Goal: Find specific page/section: Find specific page/section

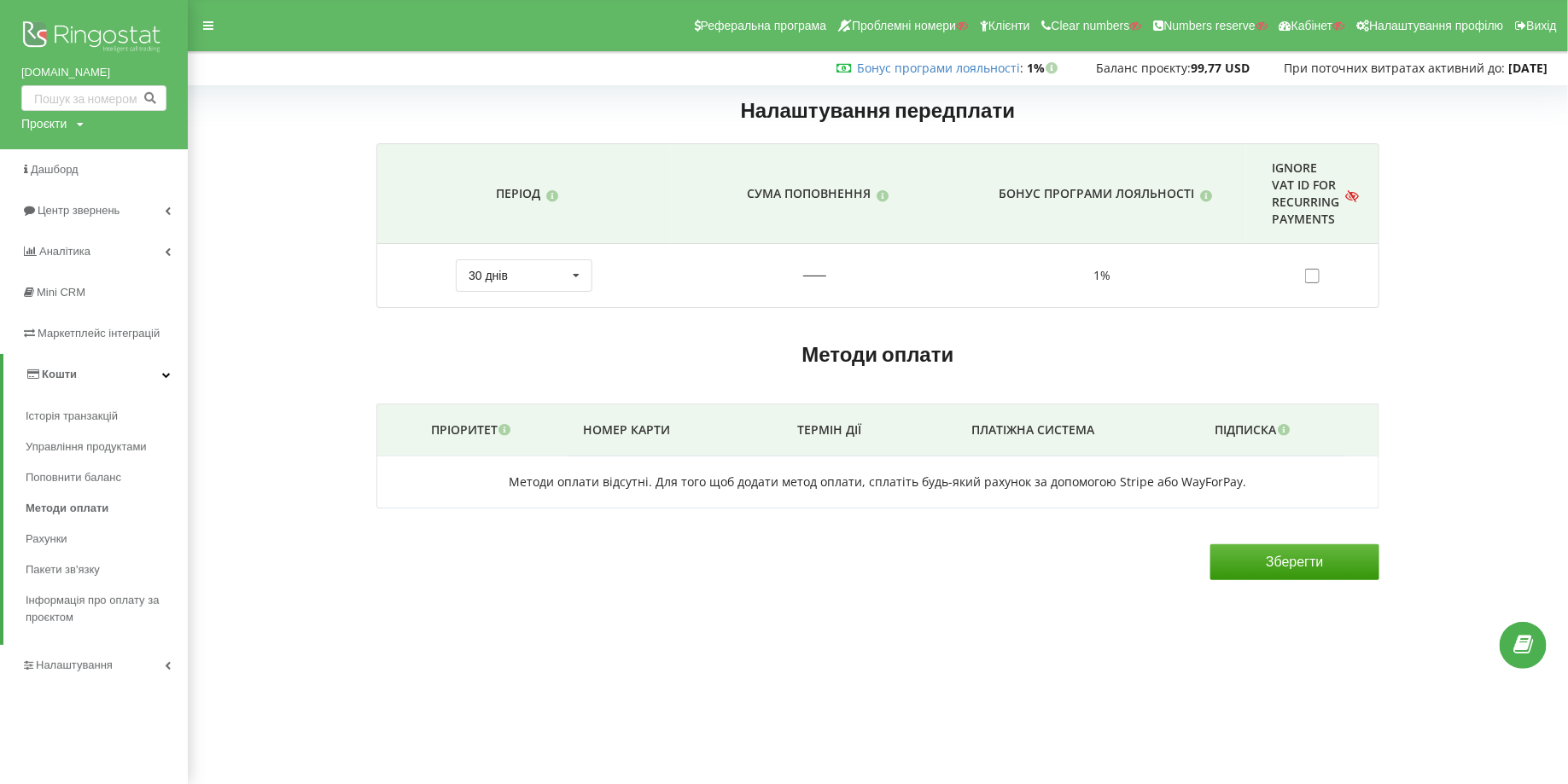
click at [35, 131] on div "Проєкти" at bounding box center [44, 123] width 45 height 17
click at [53, 164] on input "text" at bounding box center [74, 159] width 85 height 24
type input "у"
type input "[DOMAIN_NAME]"
click at [140, 148] on link "Пошук" at bounding box center [140, 159] width 48 height 24
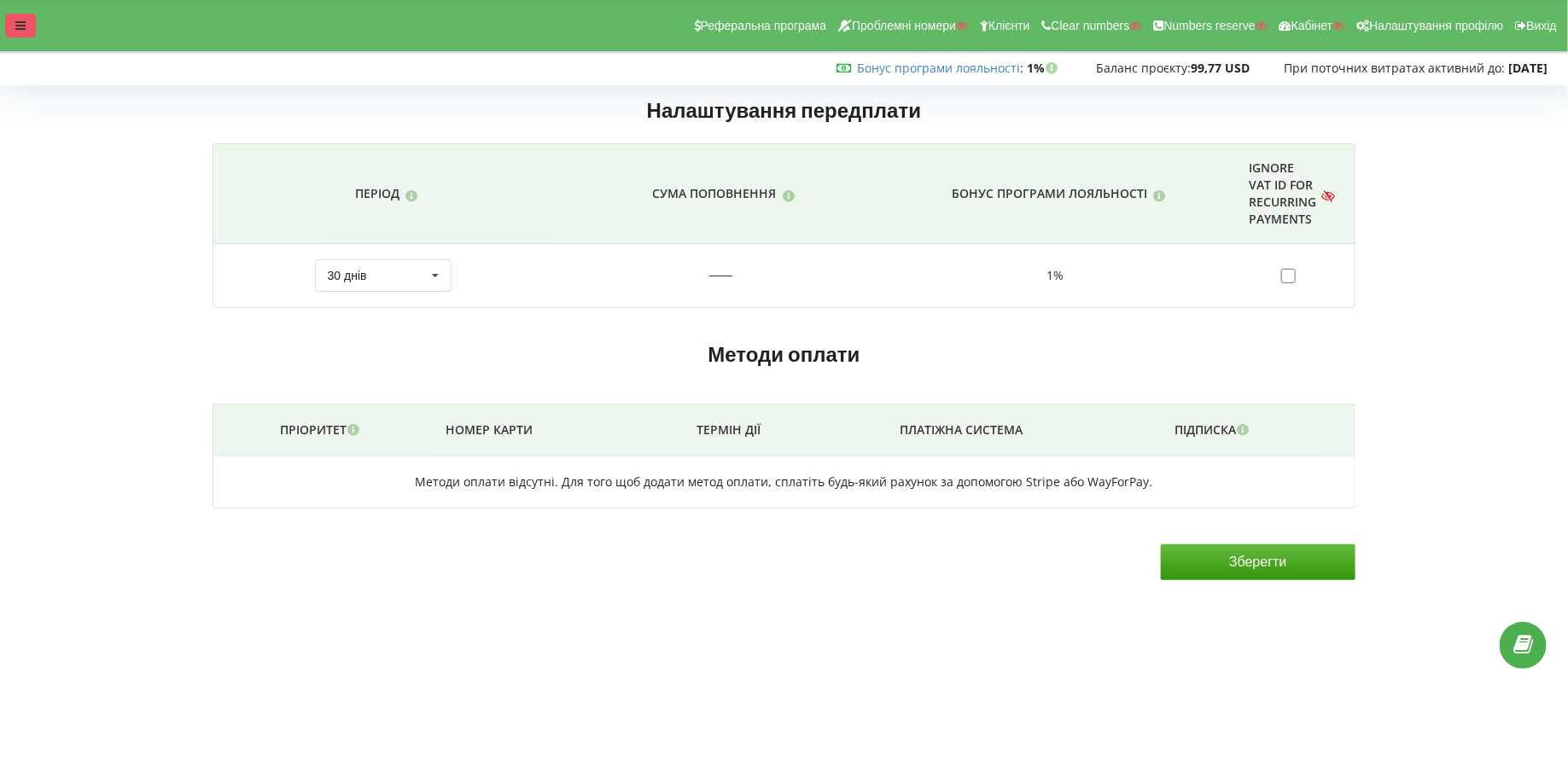
click at [11, 31] on div at bounding box center [21, 25] width 31 height 24
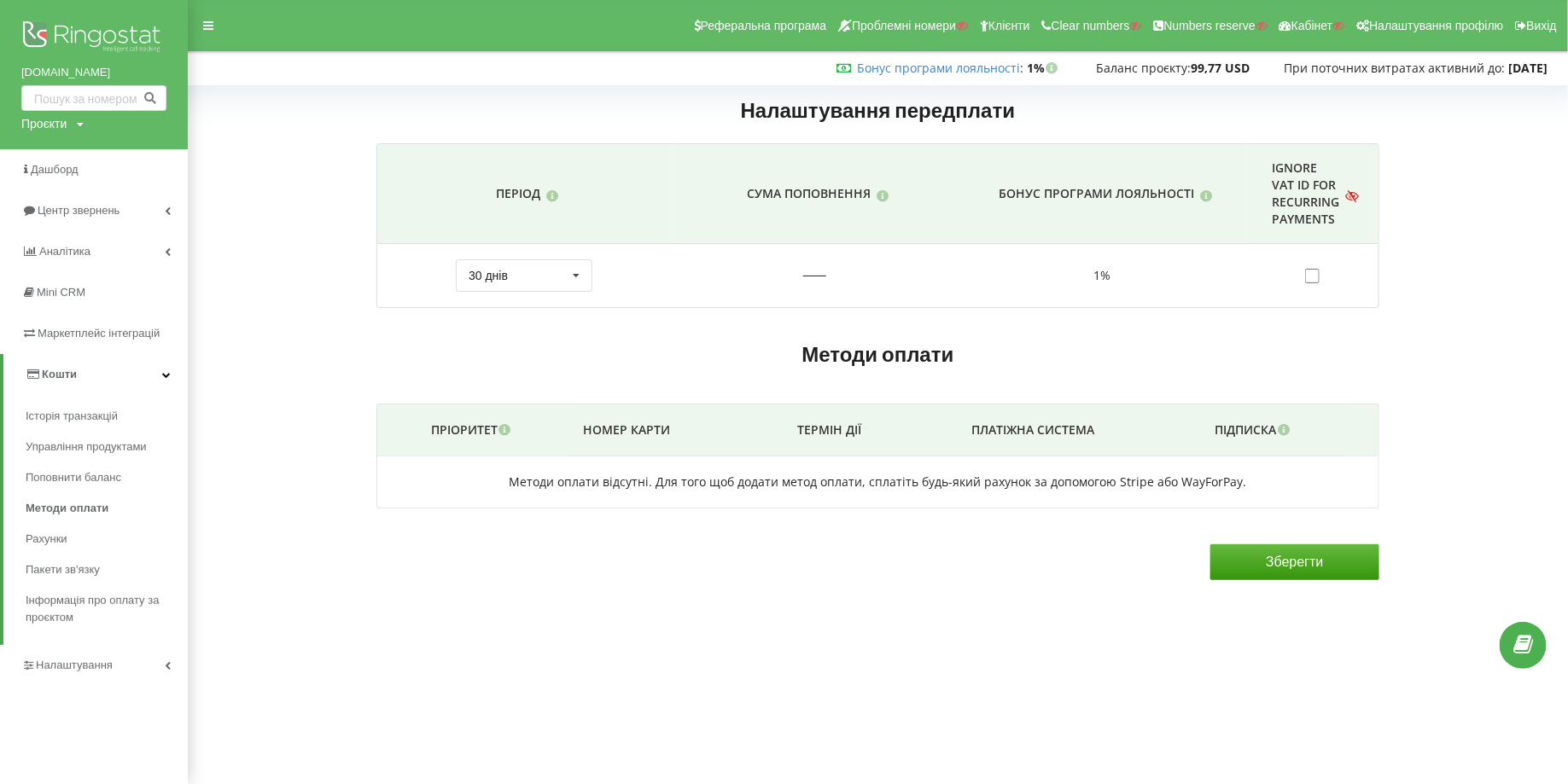
click at [50, 127] on div "Проєкти" at bounding box center [44, 123] width 45 height 17
click at [66, 141] on div "Пошук" at bounding box center [99, 159] width 154 height 53
click at [66, 154] on input "text" at bounding box center [74, 159] width 85 height 24
type input "[DOMAIN_NAME]"
click at [133, 159] on span "Пошук" at bounding box center [140, 160] width 31 height 15
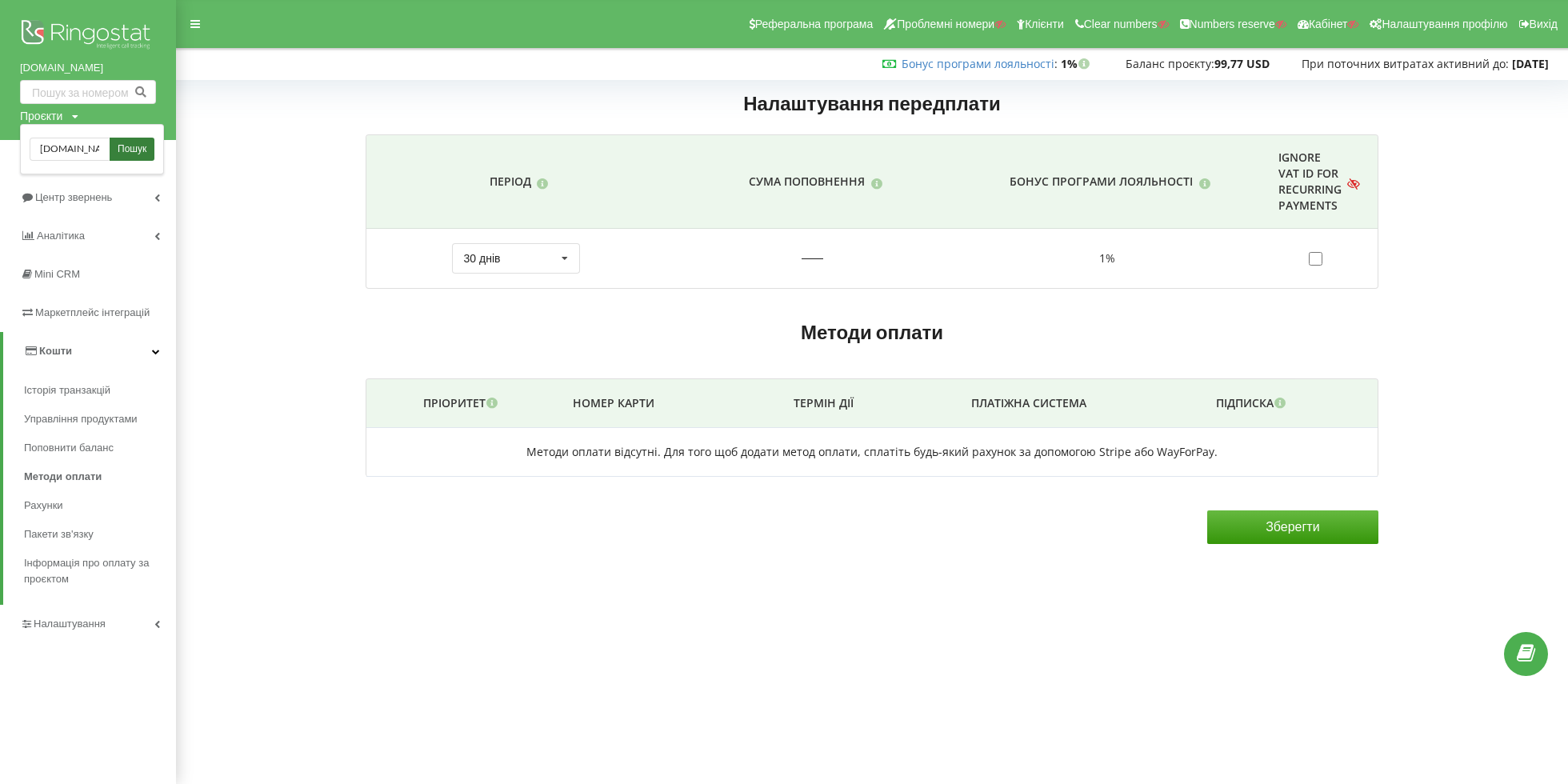
click at [125, 157] on link "Пошук" at bounding box center [132, 149] width 45 height 23
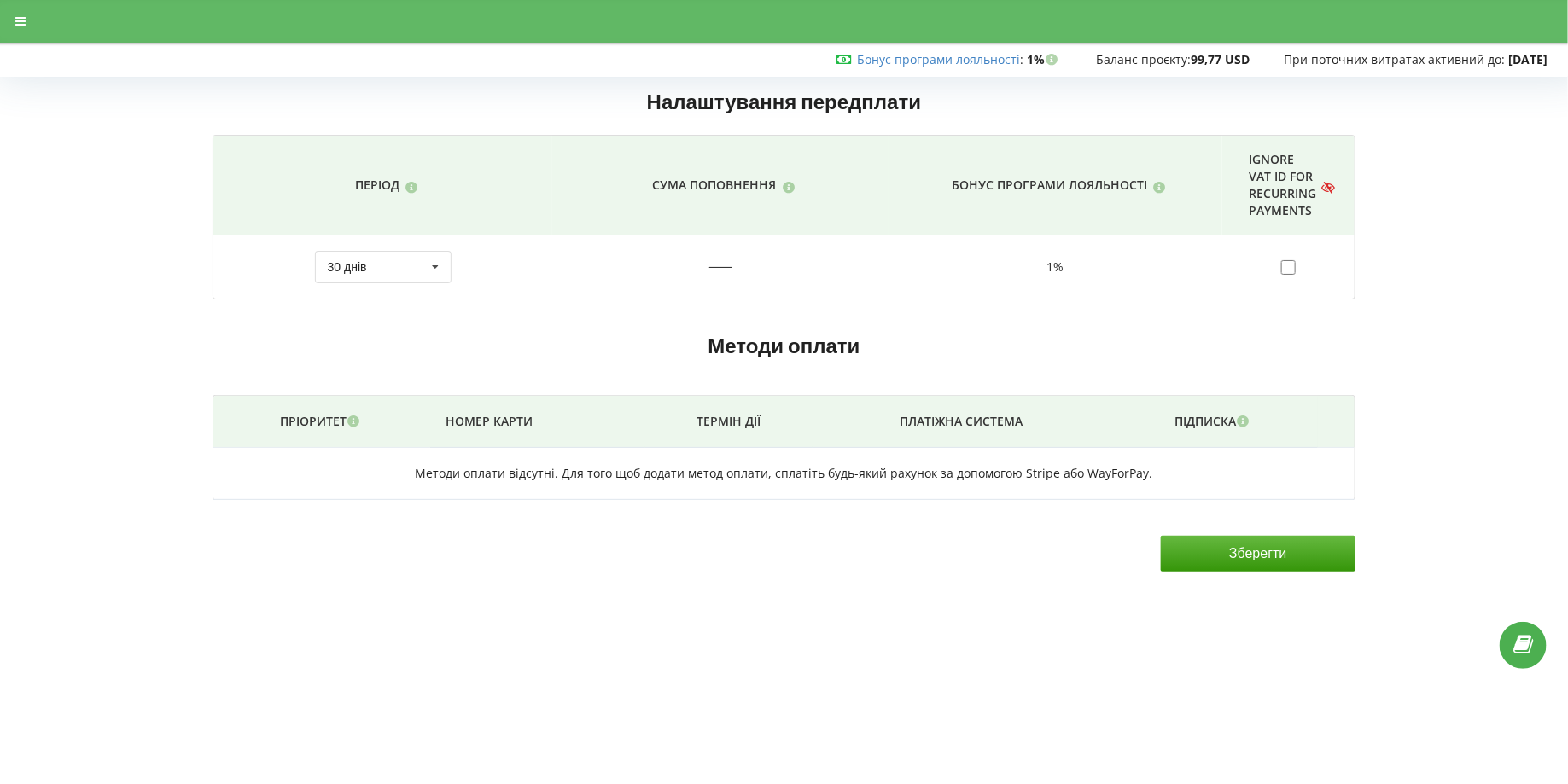
click at [4, 20] on div at bounding box center [784, 21] width 1592 height 43
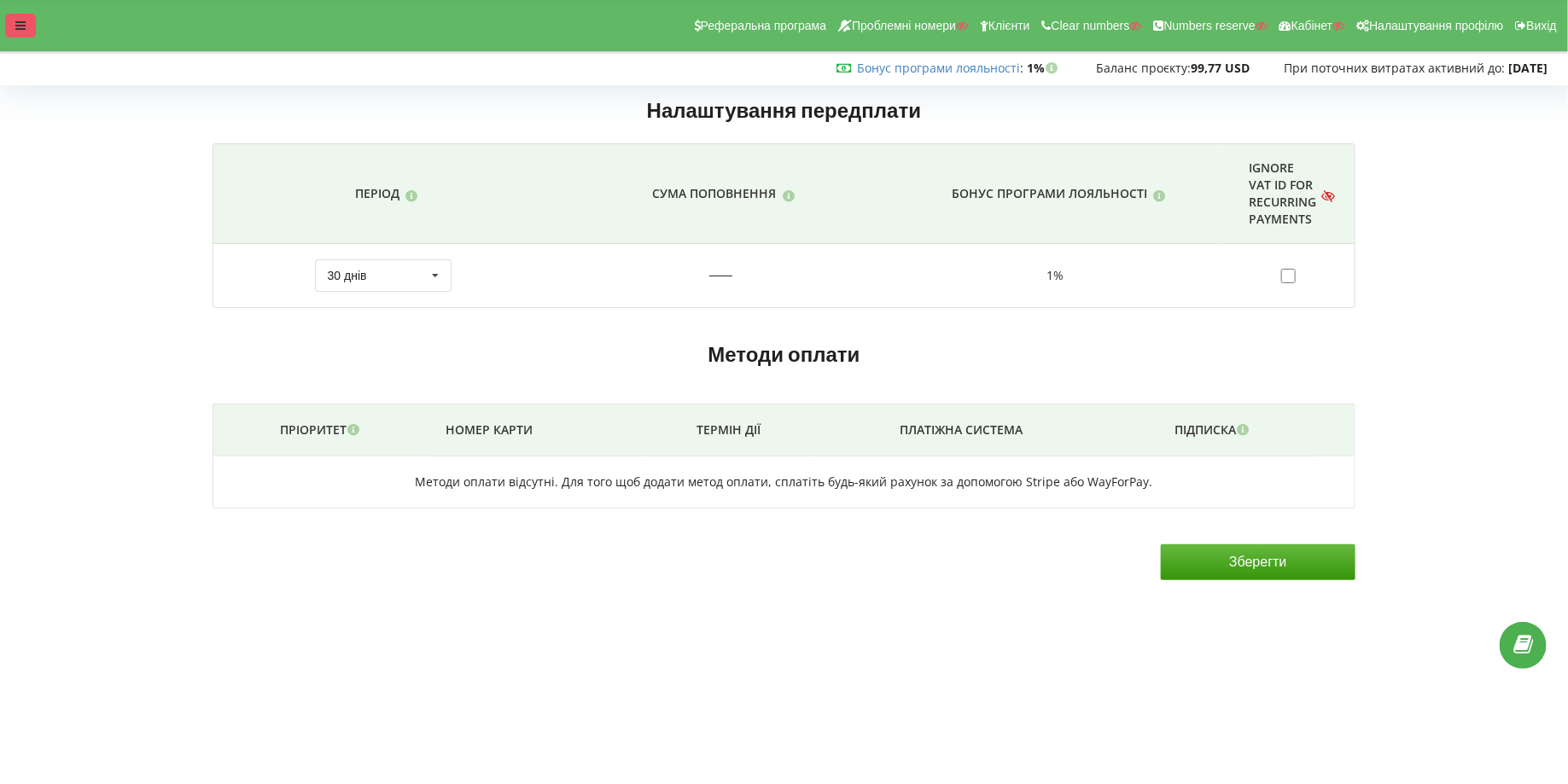
click at [18, 23] on icon at bounding box center [20, 25] width 10 height 12
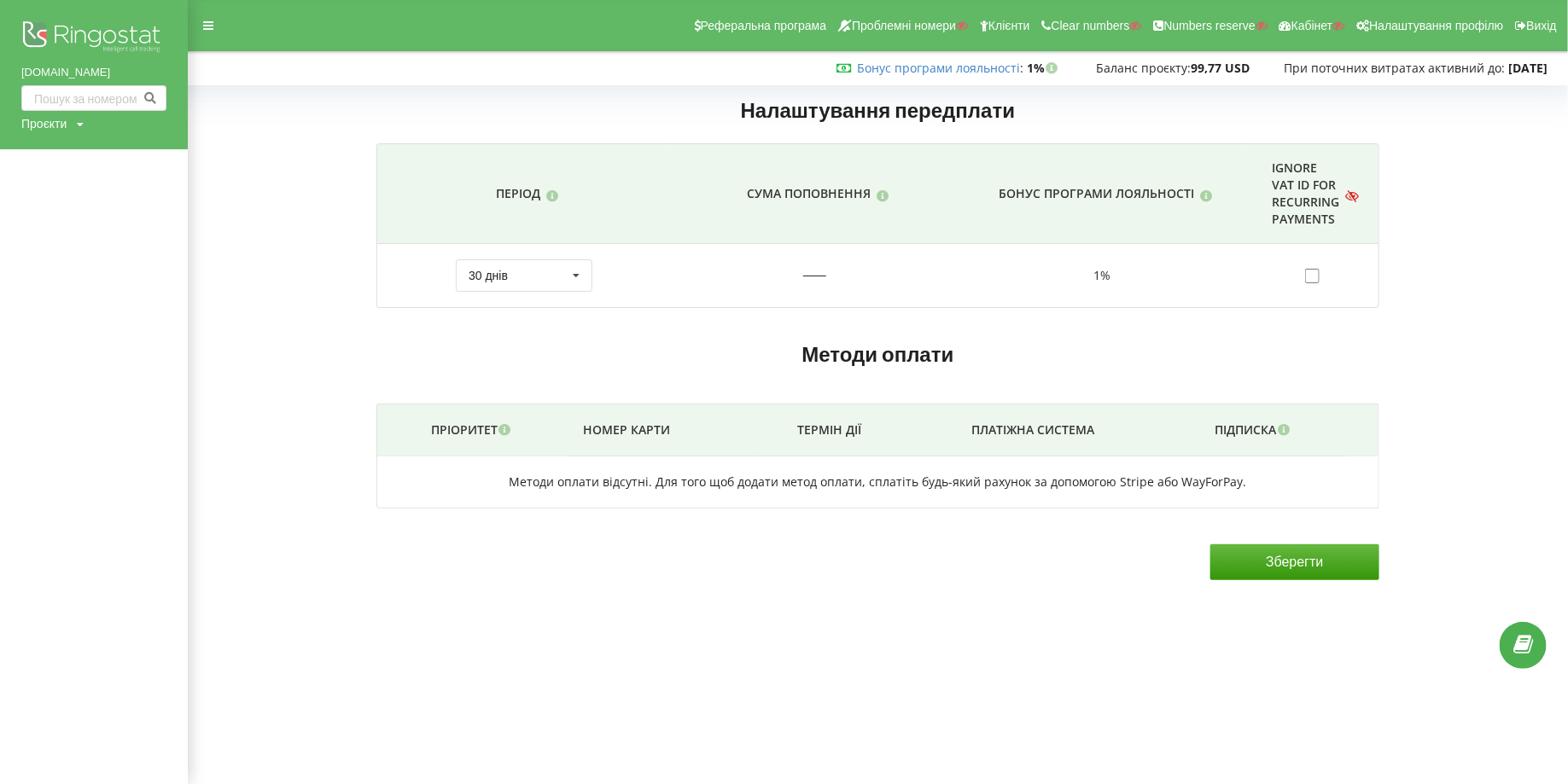
click at [59, 123] on div "Проєкти" at bounding box center [44, 123] width 45 height 17
click at [134, 158] on span "Пошук" at bounding box center [140, 160] width 31 height 15
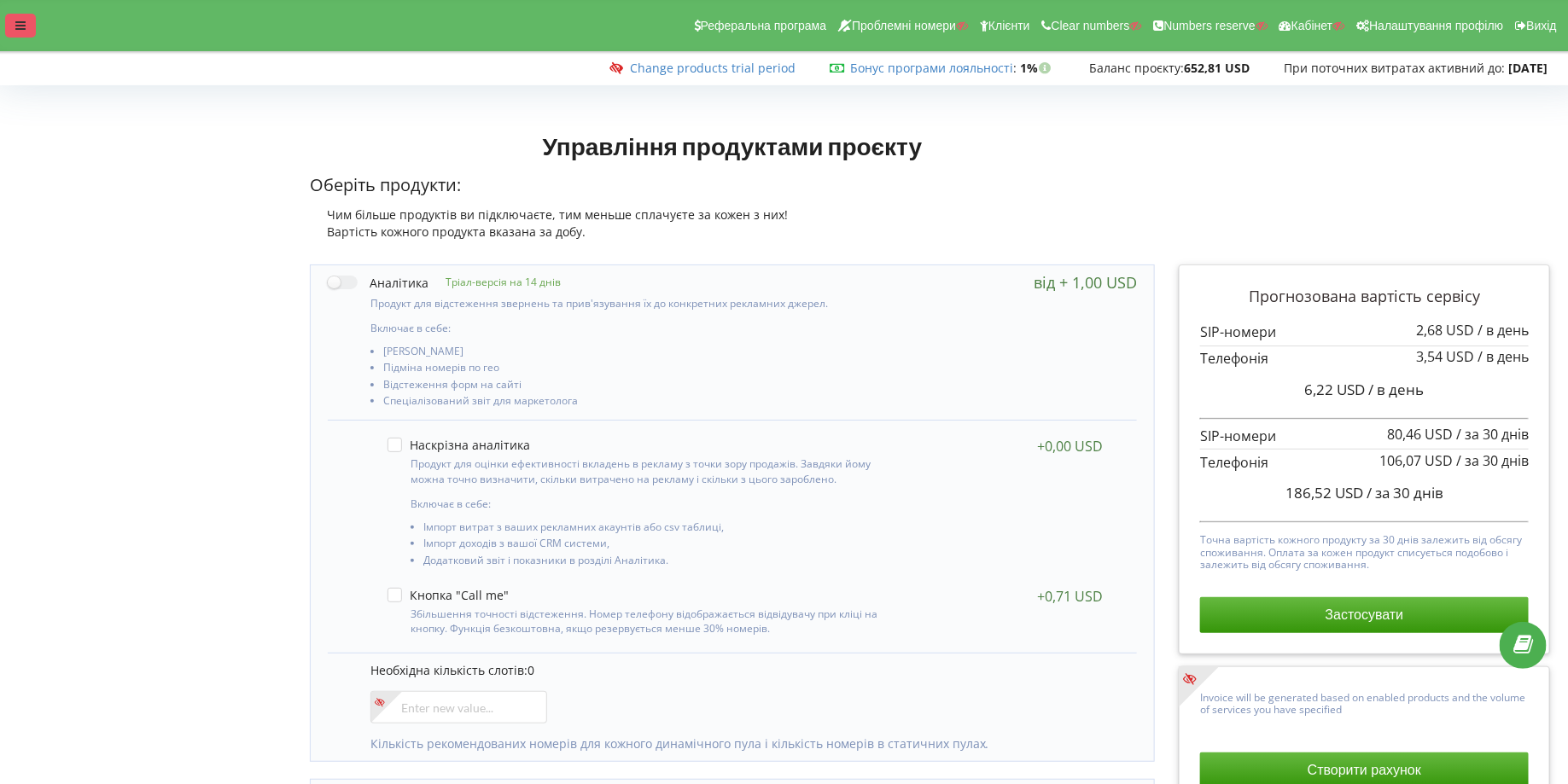
click at [10, 22] on div at bounding box center [21, 25] width 31 height 24
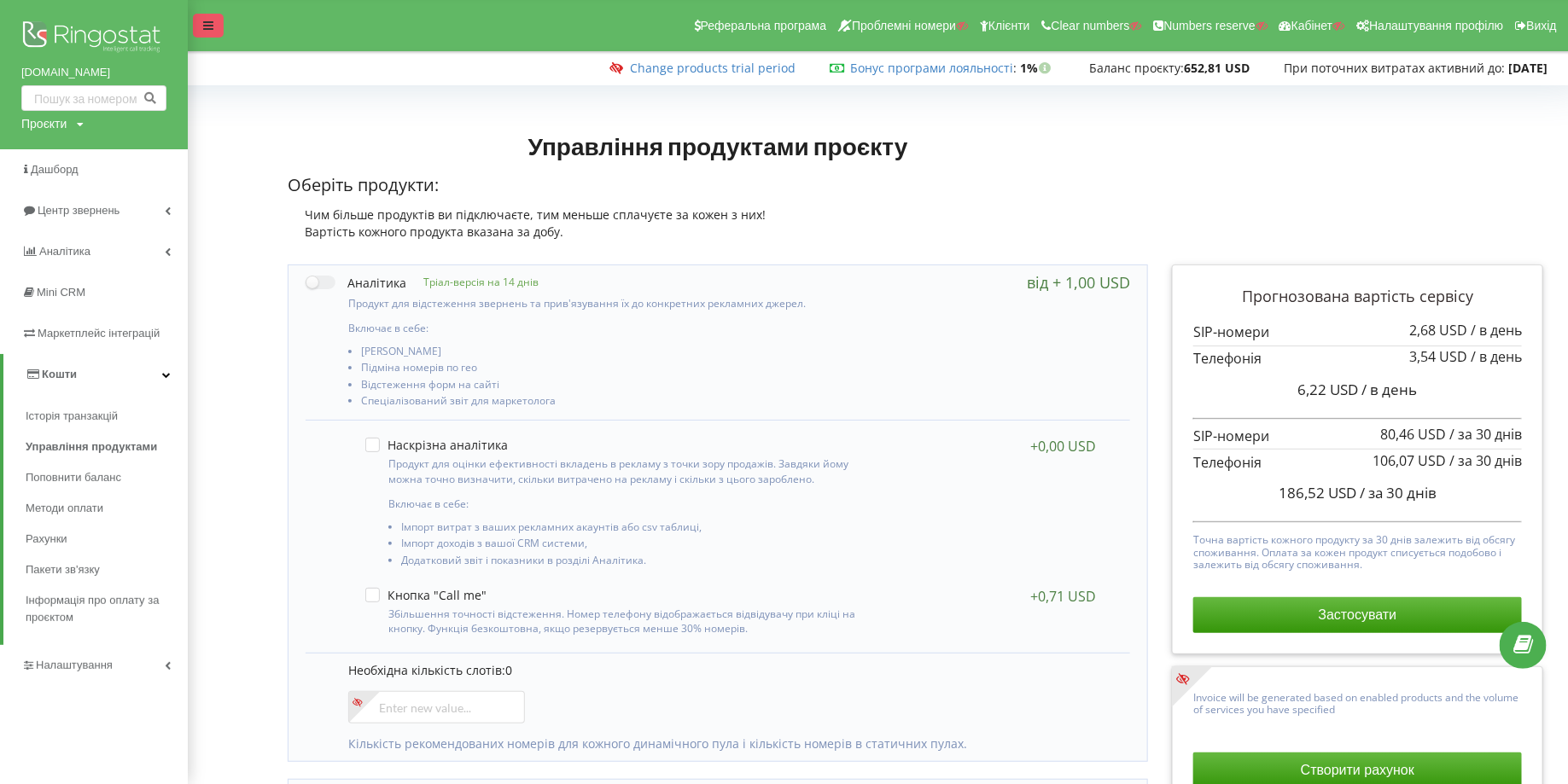
click at [207, 26] on icon at bounding box center [208, 25] width 10 height 12
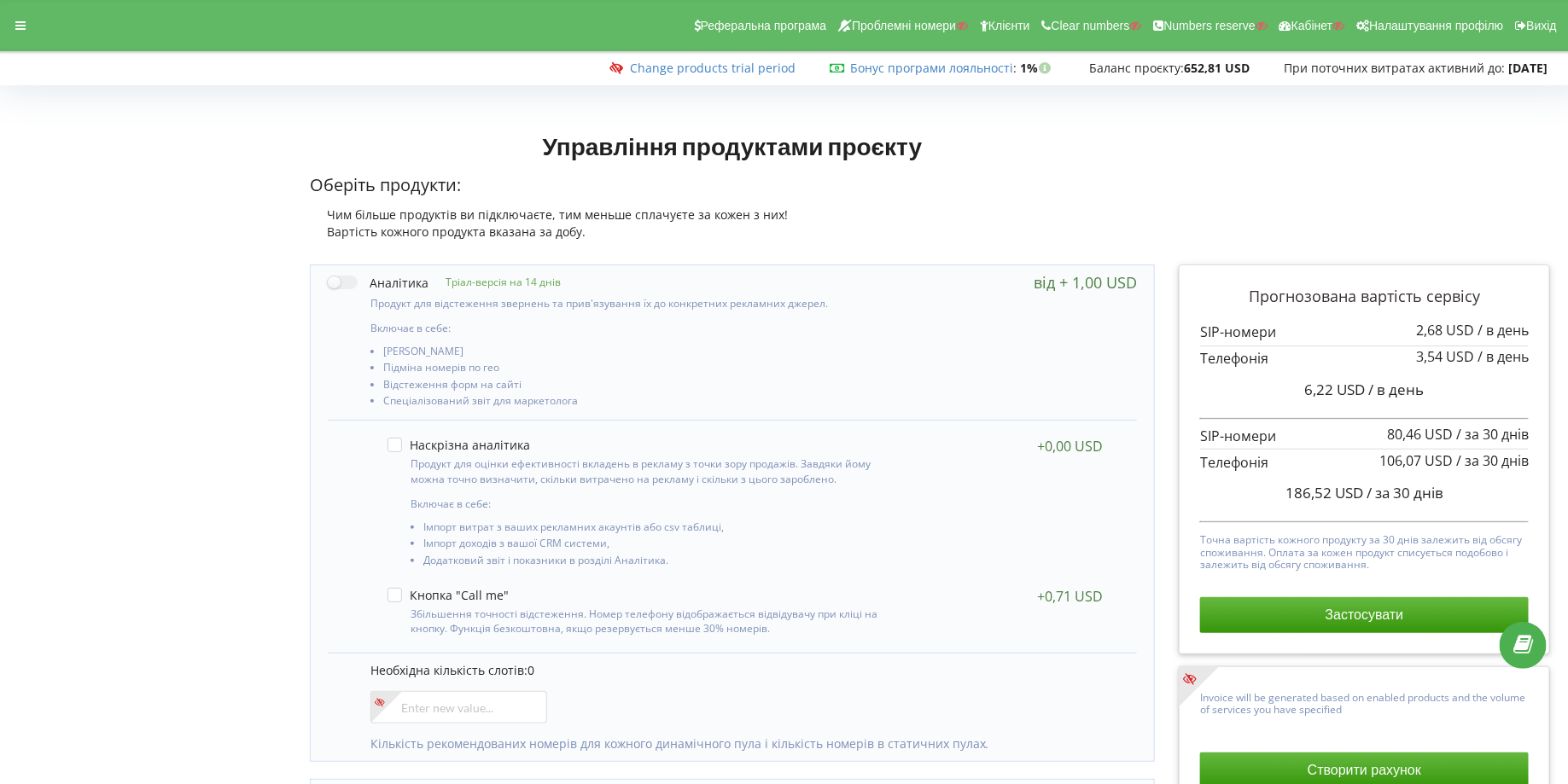
click at [6, 10] on div "Реферальна програма Проблемні номери Клієнти Clear numbers Numbers reserve Кабі…" at bounding box center [784, 25] width 1592 height 52
click at [35, 26] on div "Реферальна програма Проблемні номери Клієнти Clear numbers Numbers reserve Кабі…" at bounding box center [784, 25] width 1592 height 52
click at [24, 24] on icon at bounding box center [20, 25] width 10 height 12
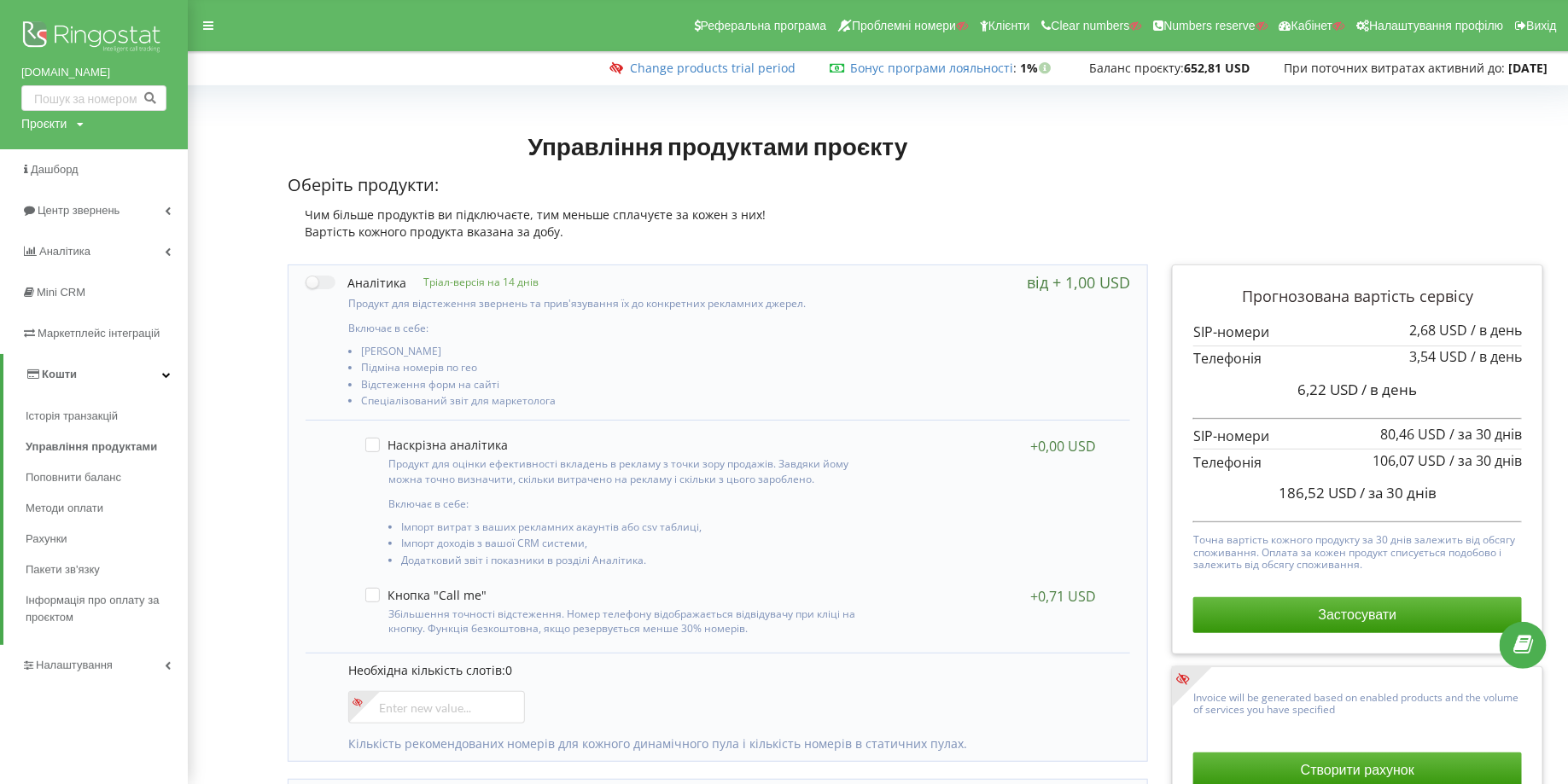
click at [64, 366] on span "Кошти" at bounding box center [50, 374] width 52 height 17
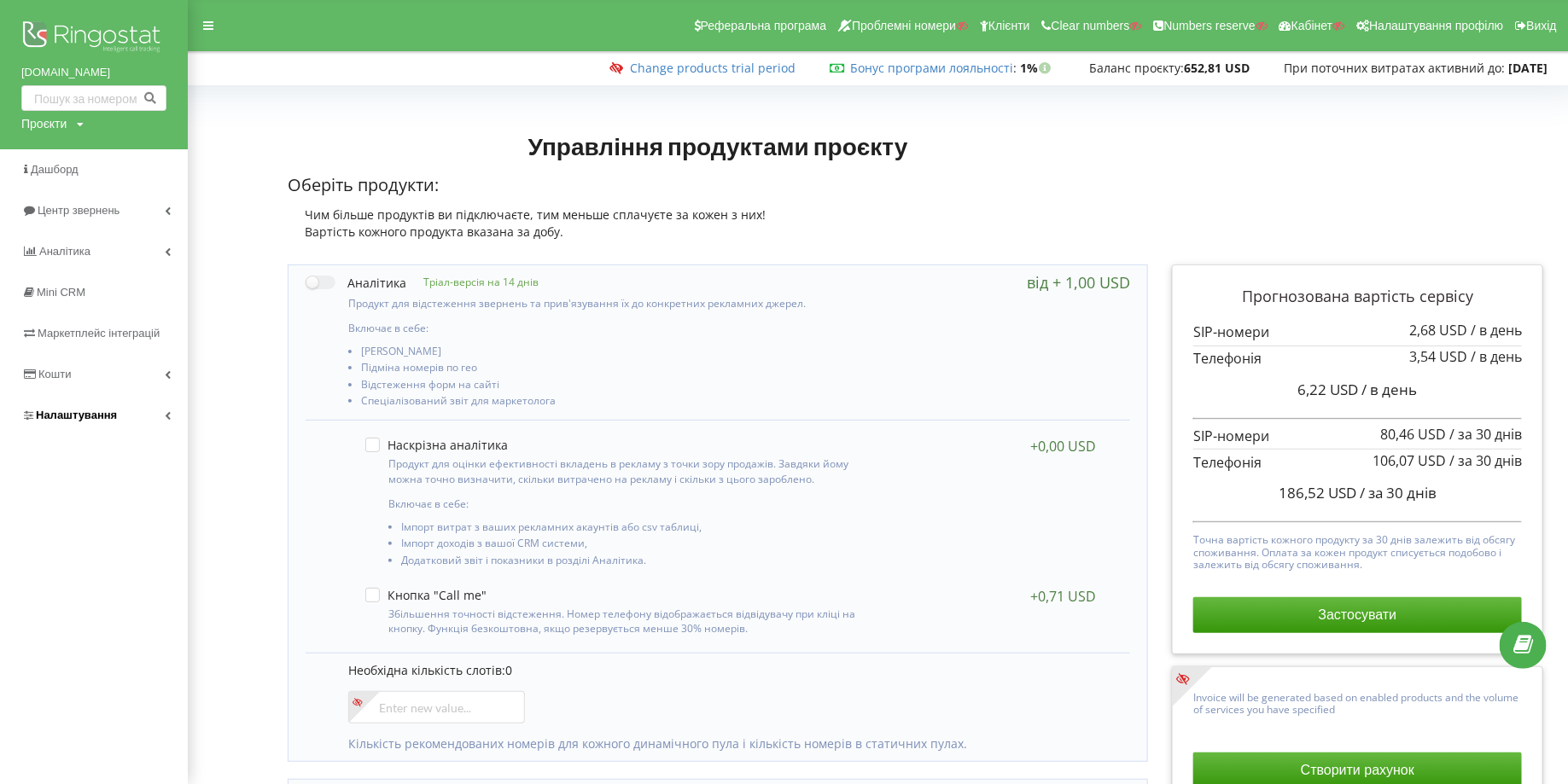
click at [54, 418] on span "Налаштування" at bounding box center [76, 415] width 81 height 13
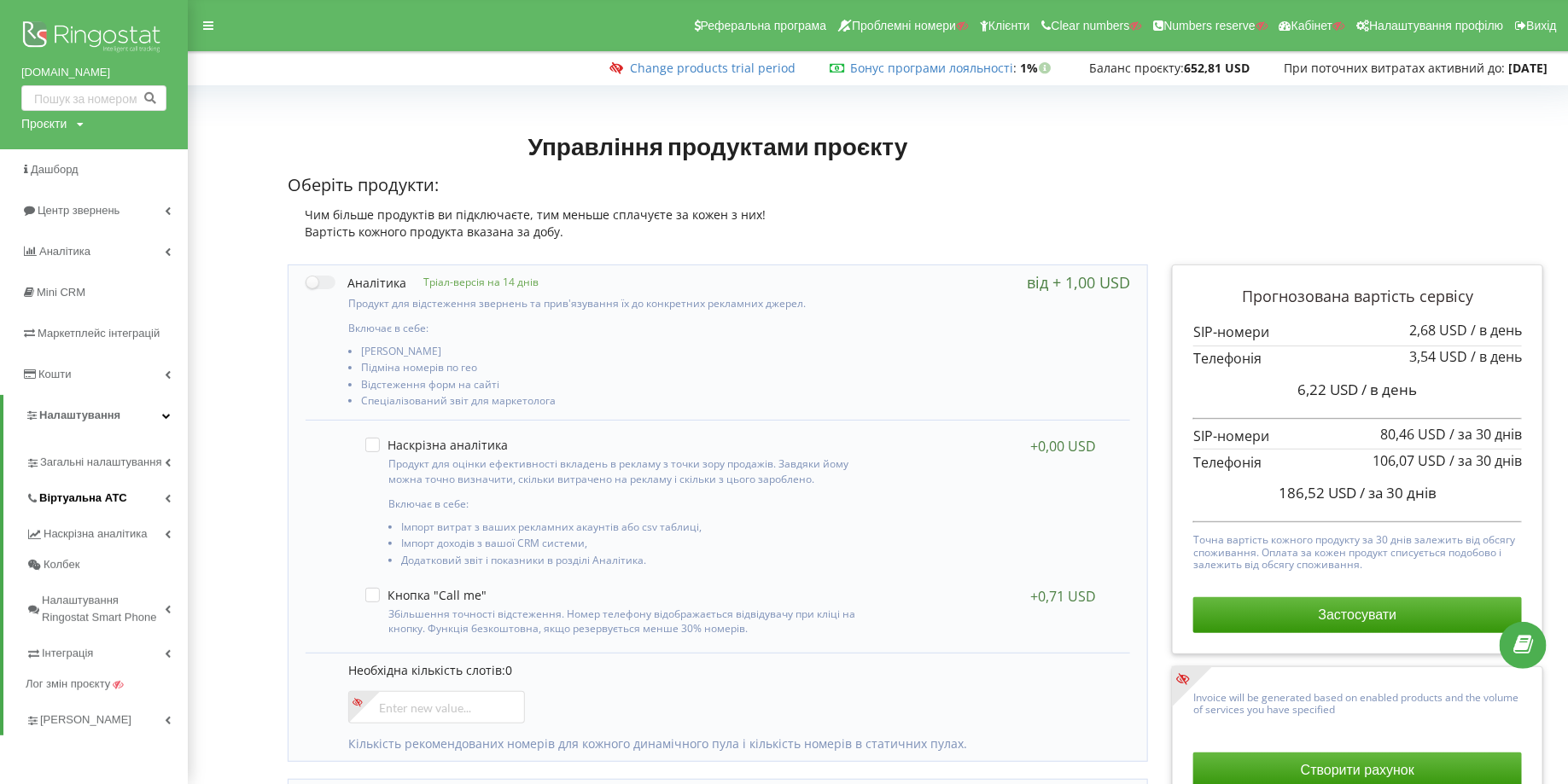
click at [66, 496] on span "Віртуальна АТС" at bounding box center [82, 498] width 88 height 17
click at [72, 500] on span "Віртуальна АТС" at bounding box center [82, 498] width 88 height 17
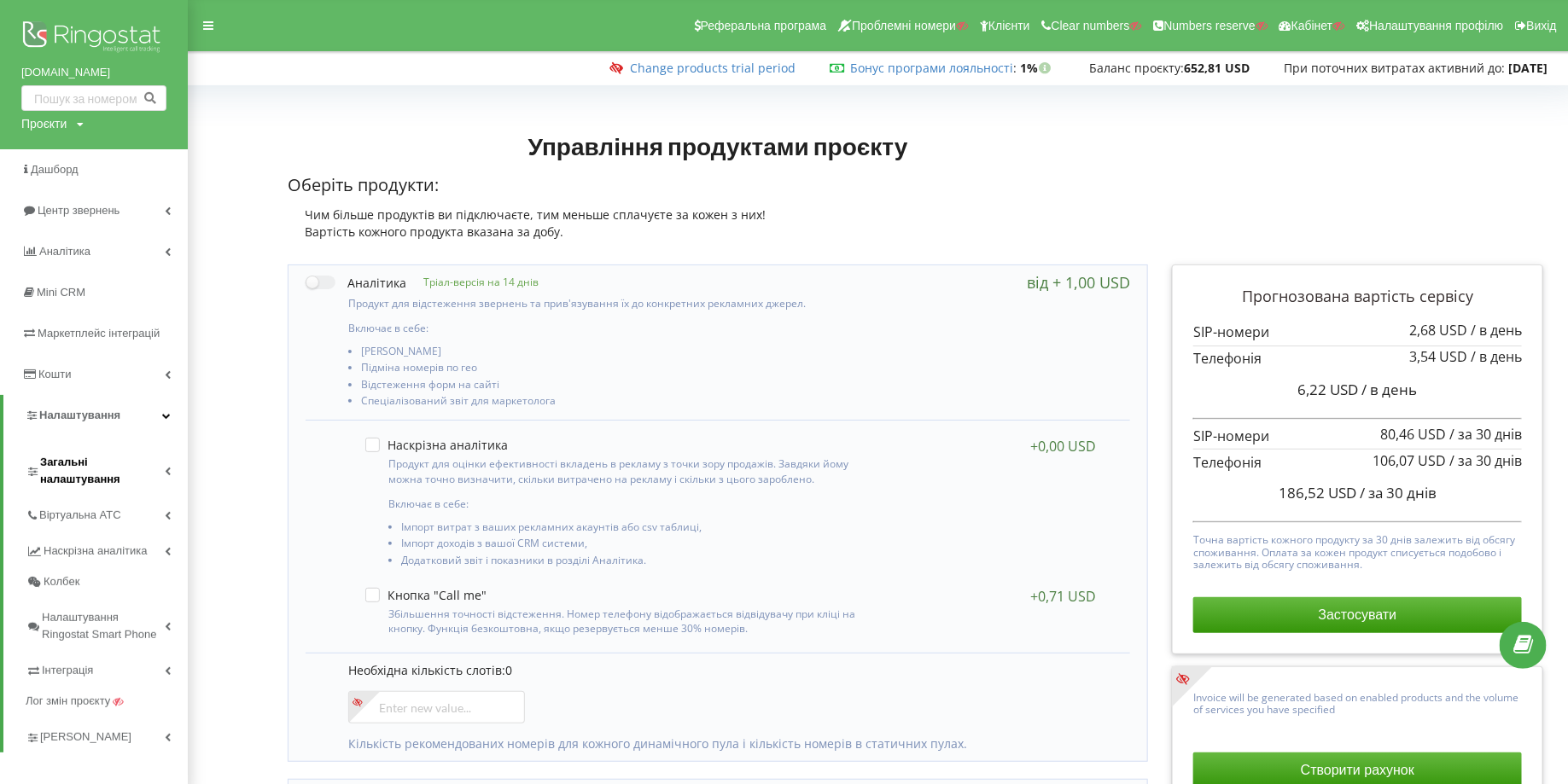
click at [65, 467] on span "Загальні налаштування" at bounding box center [102, 471] width 124 height 34
